Goal: Task Accomplishment & Management: Manage account settings

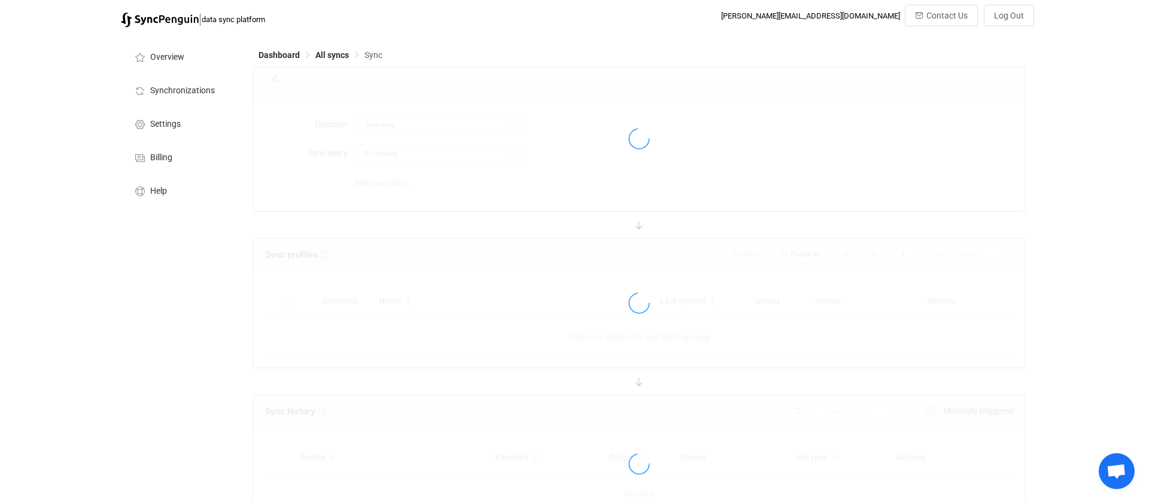
type input "Salesforce → Mailchimp"
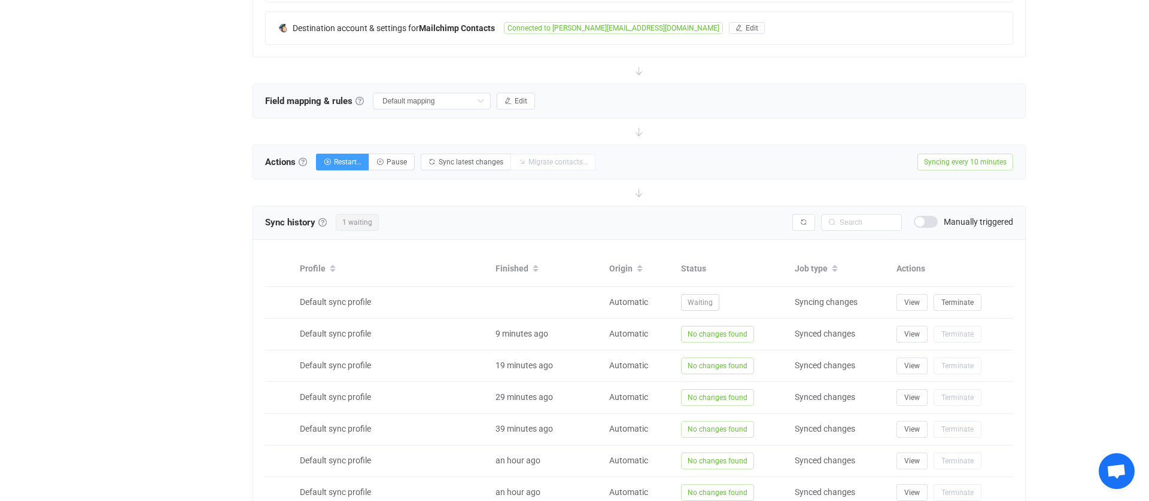
scroll to position [317, 0]
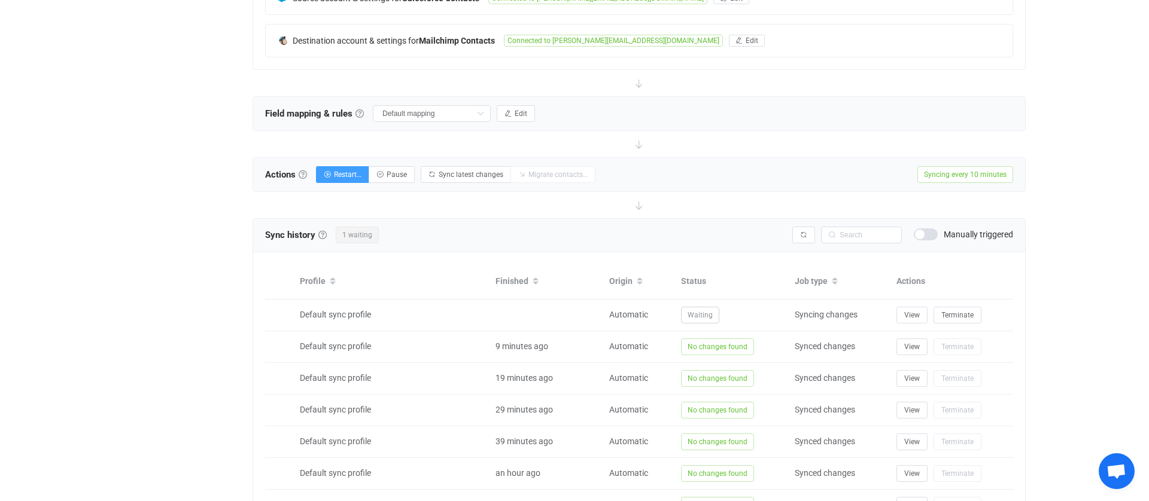
click at [944, 169] on span "Syncing every 10 minutes" at bounding box center [965, 174] width 96 height 17
click at [940, 175] on span "Syncing every 10 minutes" at bounding box center [965, 174] width 96 height 17
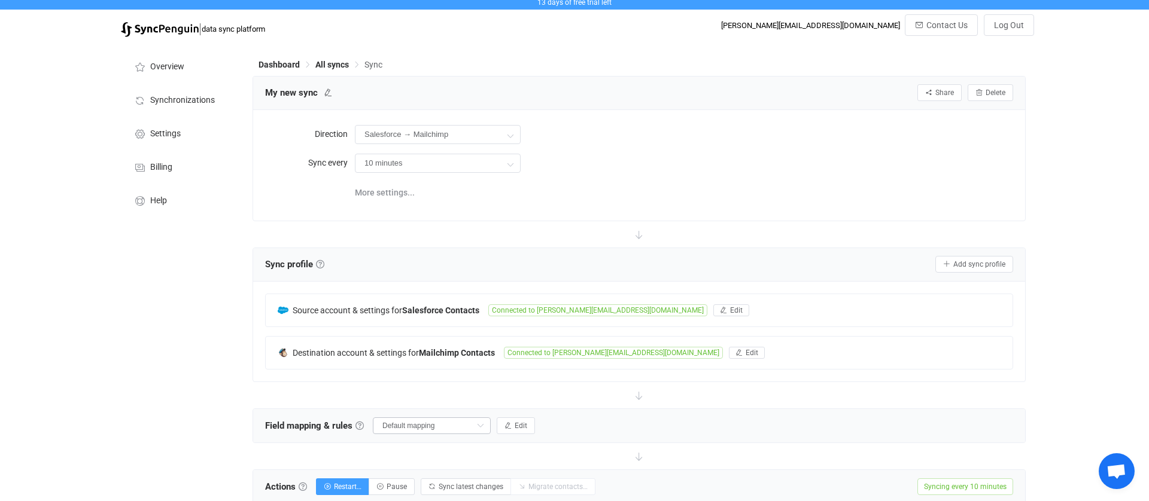
scroll to position [3, 0]
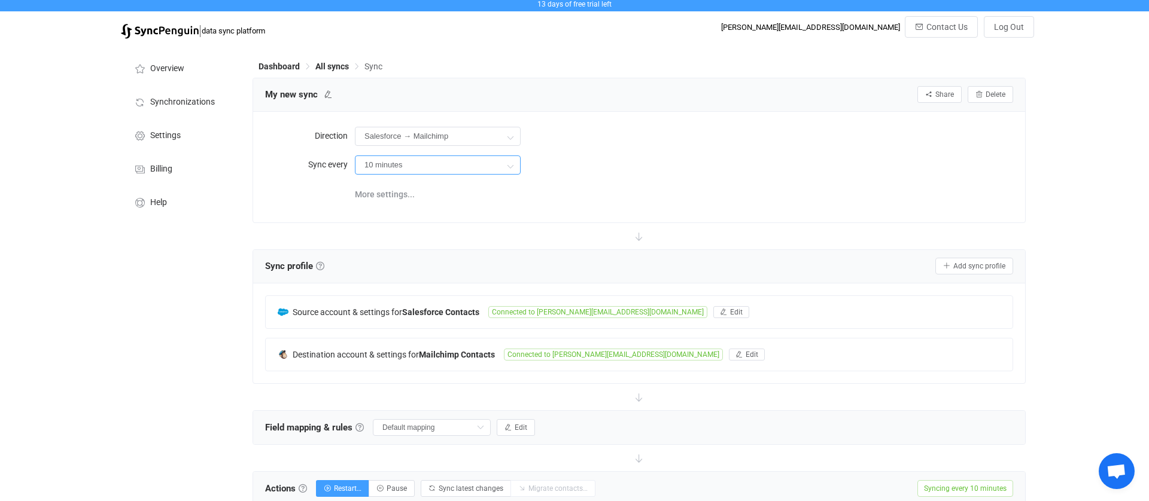
click at [412, 163] on input "10 minutes" at bounding box center [438, 165] width 166 height 19
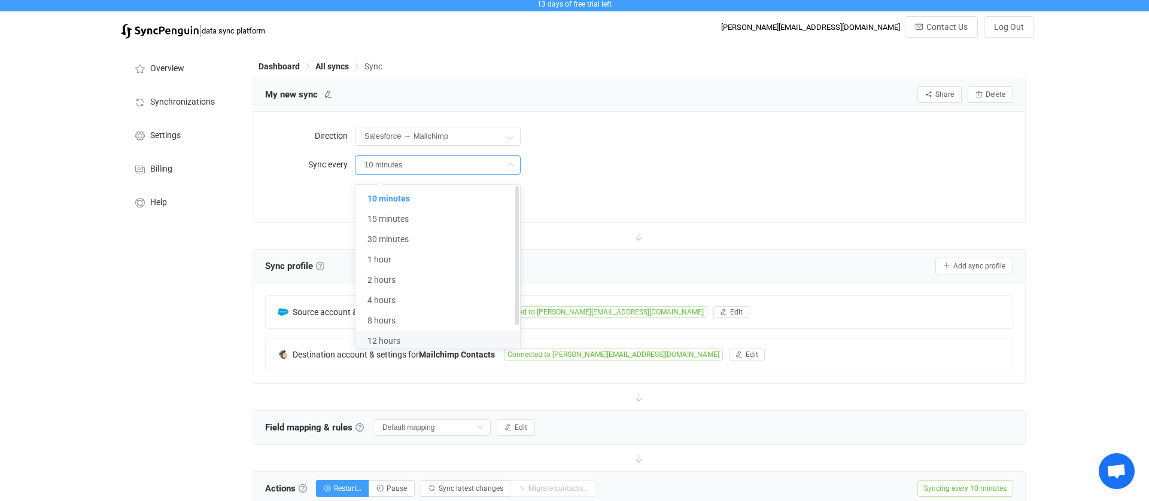
click at [397, 338] on span "12 hours" at bounding box center [383, 341] width 33 height 10
type input "12 hours"
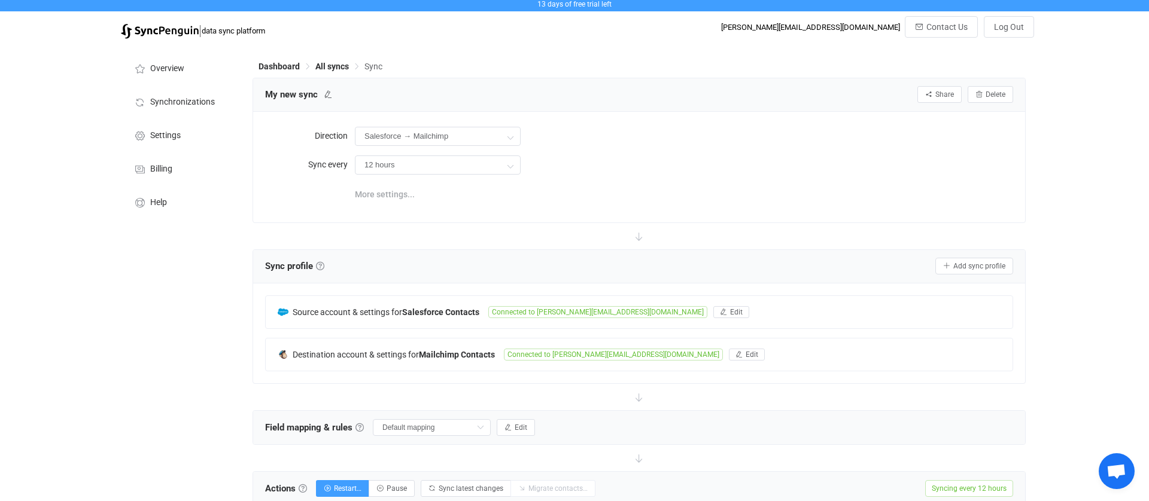
click at [386, 191] on span "More settings..." at bounding box center [385, 194] width 60 height 24
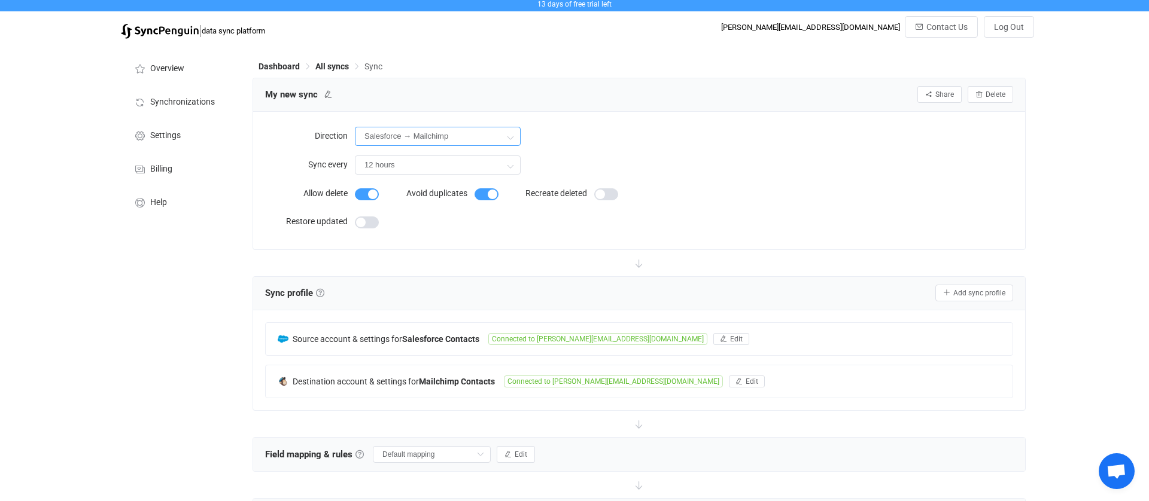
click at [467, 131] on input "Salesforce → Mailchimp" at bounding box center [438, 136] width 166 height 19
click at [503, 84] on div "My new sync Share Sync sharing Delete" at bounding box center [639, 94] width 772 height 33
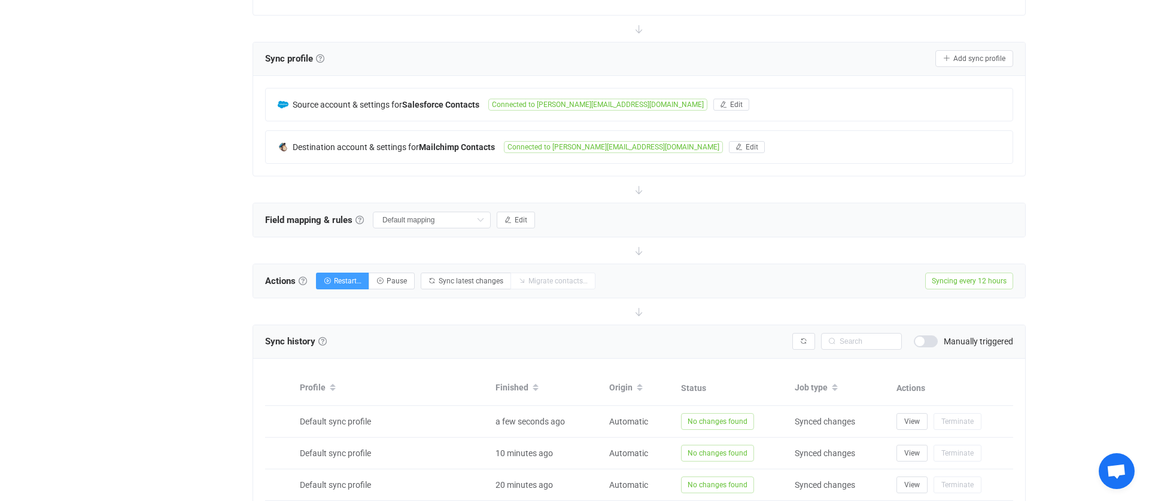
scroll to position [0, 0]
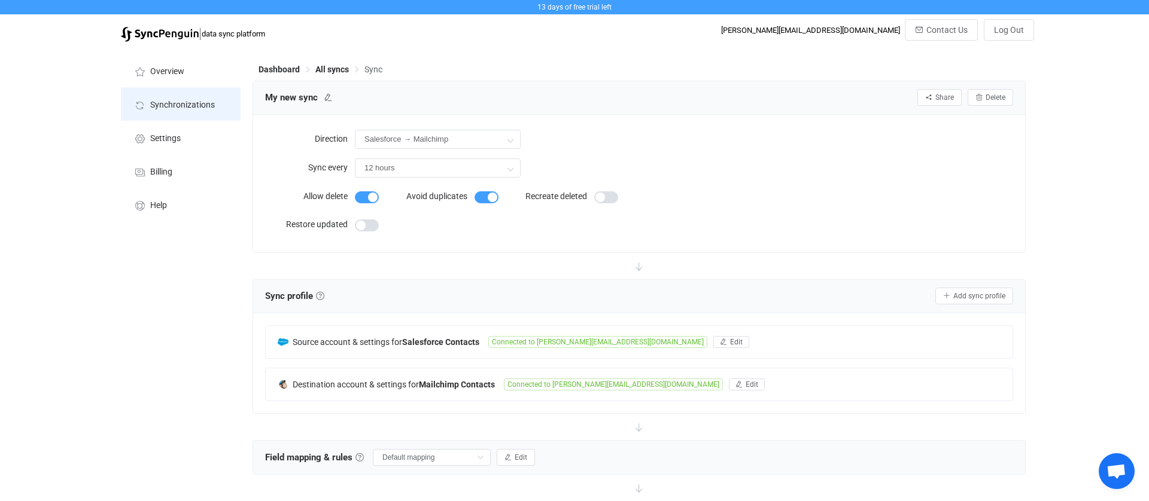
click at [188, 104] on span "Synchronizations" at bounding box center [182, 105] width 65 height 10
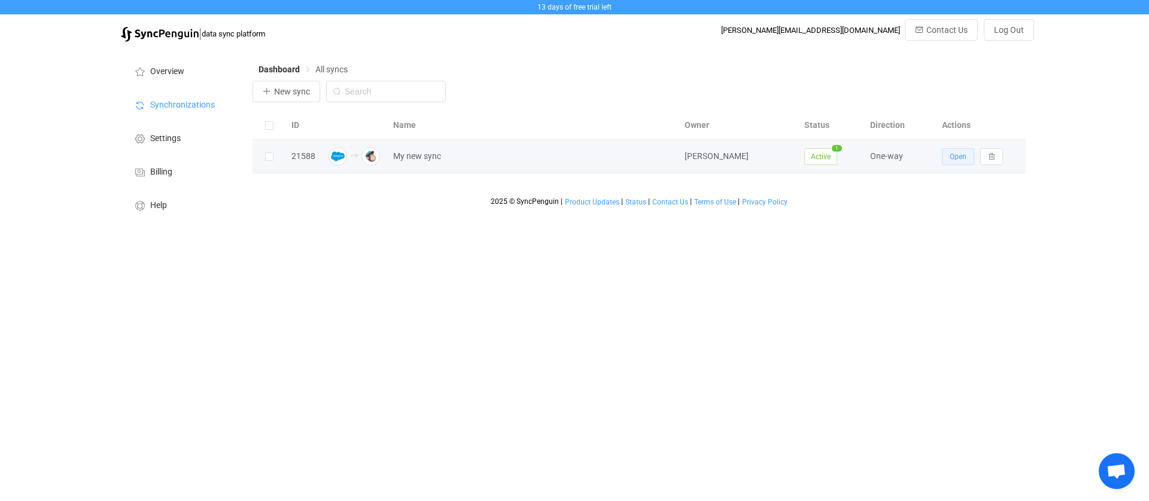
click at [962, 154] on span "Open" at bounding box center [957, 157] width 17 height 8
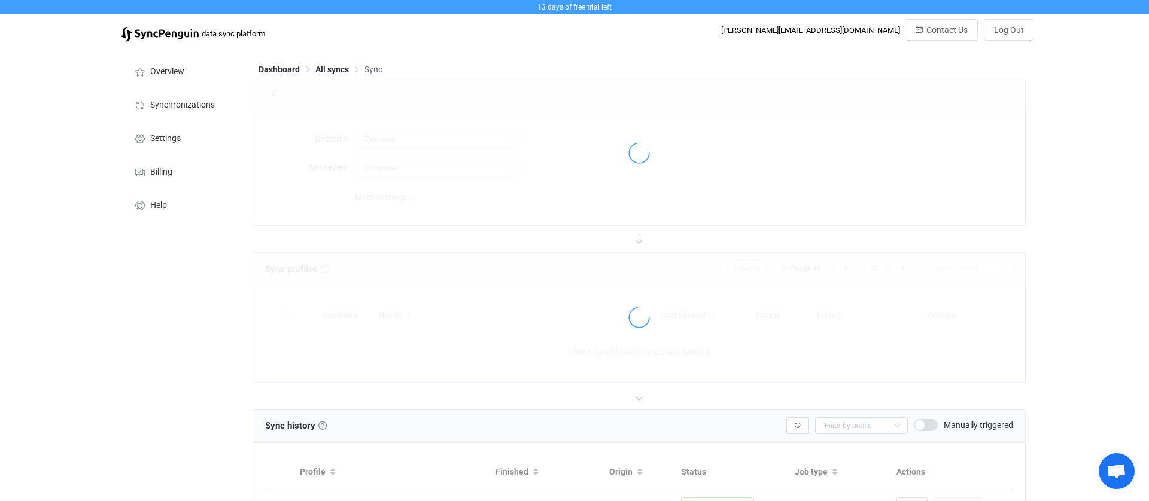
type input "Salesforce → Mailchimp"
type input "12 hours"
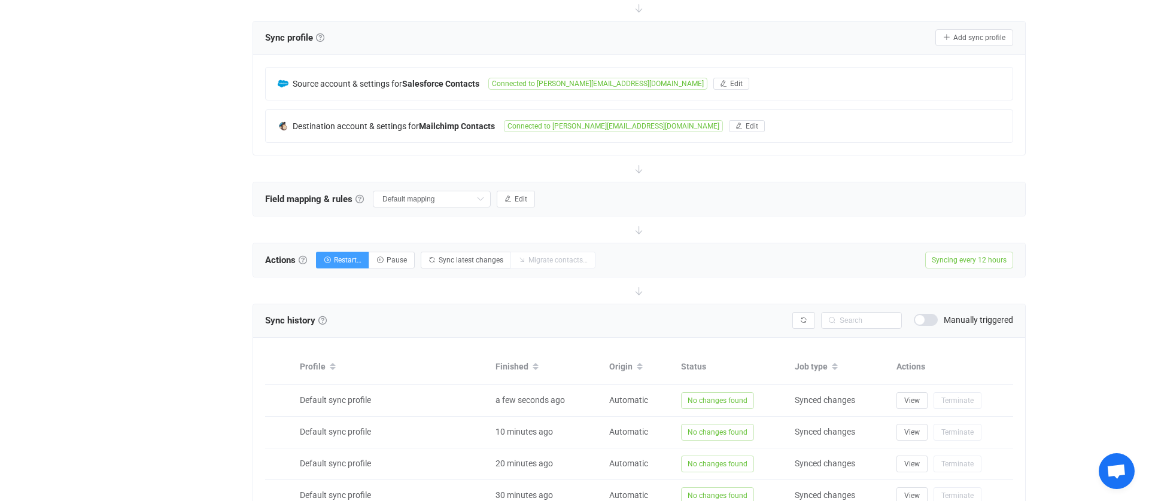
scroll to position [236, 0]
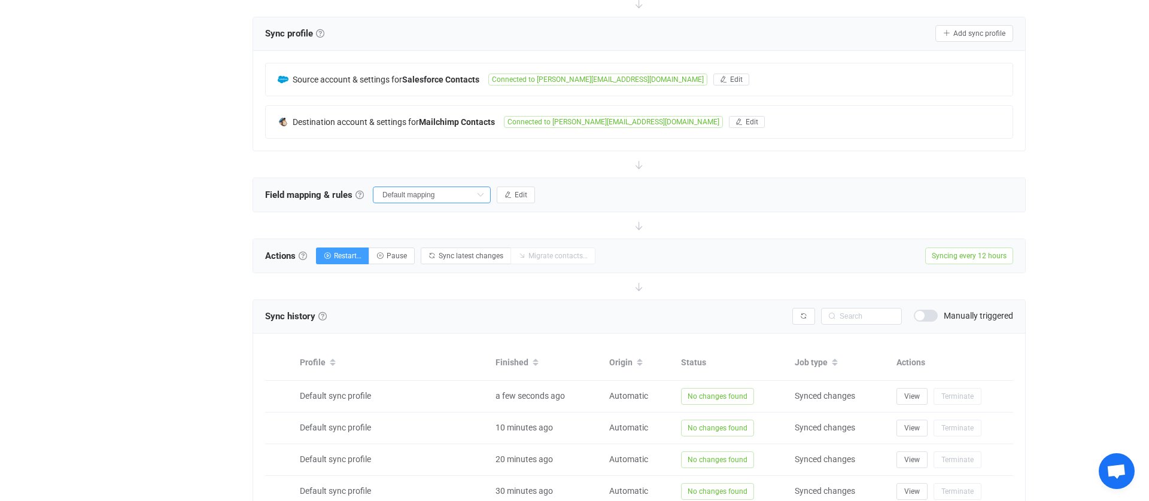
click at [452, 197] on input "Default mapping" at bounding box center [432, 195] width 118 height 17
click at [507, 165] on div at bounding box center [638, 164] width 773 height 26
click at [514, 191] on span "Edit" at bounding box center [520, 195] width 13 height 8
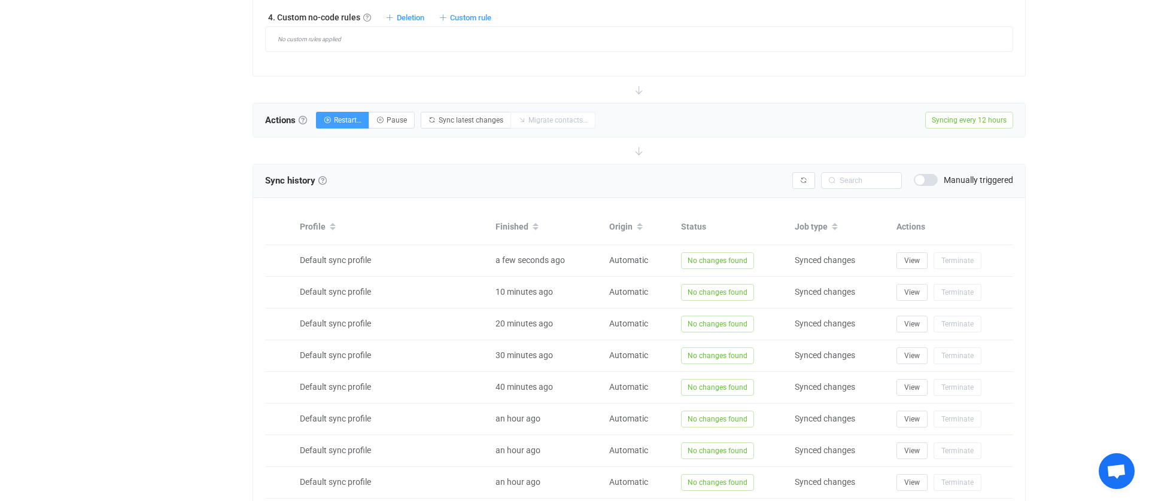
scroll to position [806, 0]
